Goal: Information Seeking & Learning: Compare options

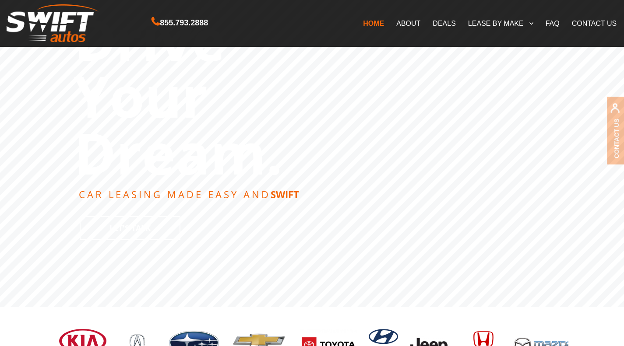
scroll to position [72, 0]
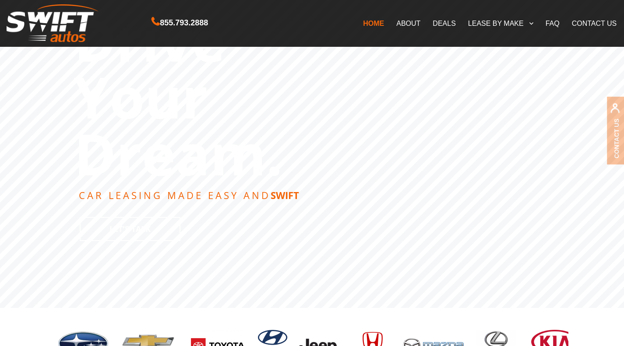
click at [488, 25] on link "LEASE BY MAKE" at bounding box center [501, 23] width 78 height 18
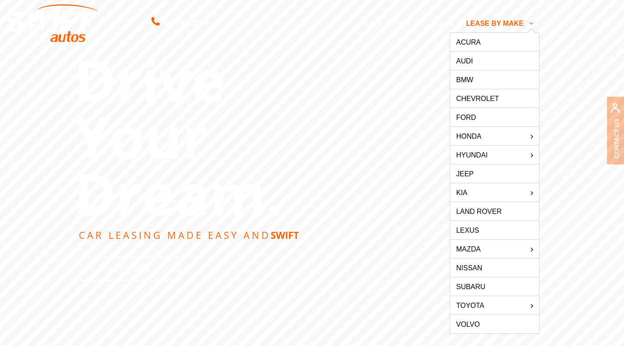
scroll to position [35, 0]
click at [474, 139] on link "HONDA" at bounding box center [494, 136] width 89 height 18
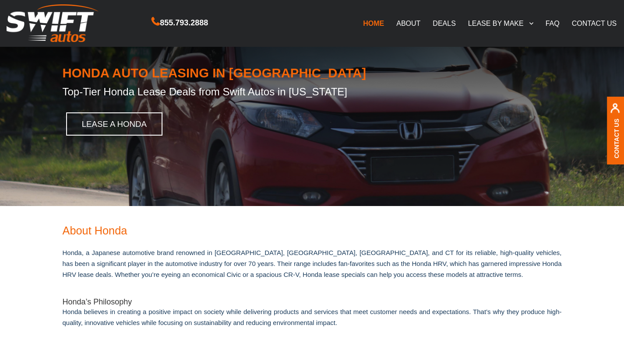
scroll to position [14, 0]
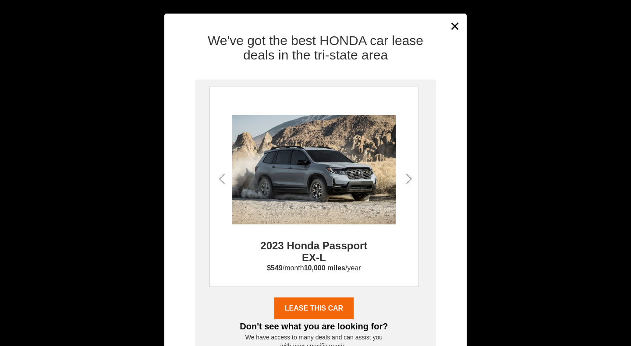
click at [452, 28] on div "We've got the best HONDA car lease deals in the tri-state area 2023 Honda Passp…" at bounding box center [315, 217] width 302 height 380
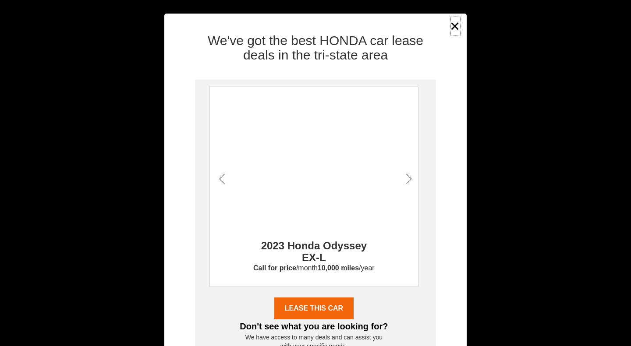
click at [454, 19] on button "×" at bounding box center [454, 25] width 13 height 21
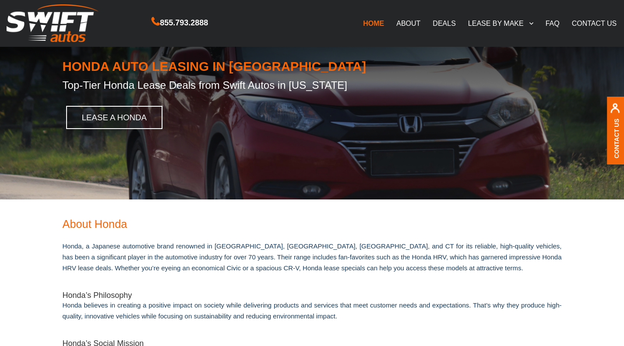
scroll to position [0, 0]
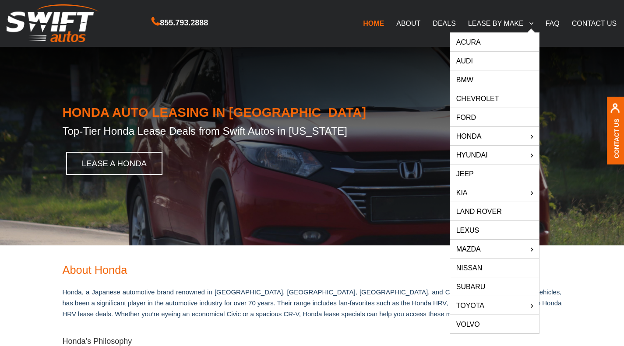
click at [471, 43] on link "Acura" at bounding box center [494, 42] width 89 height 18
